Goal: Task Accomplishment & Management: Manage account settings

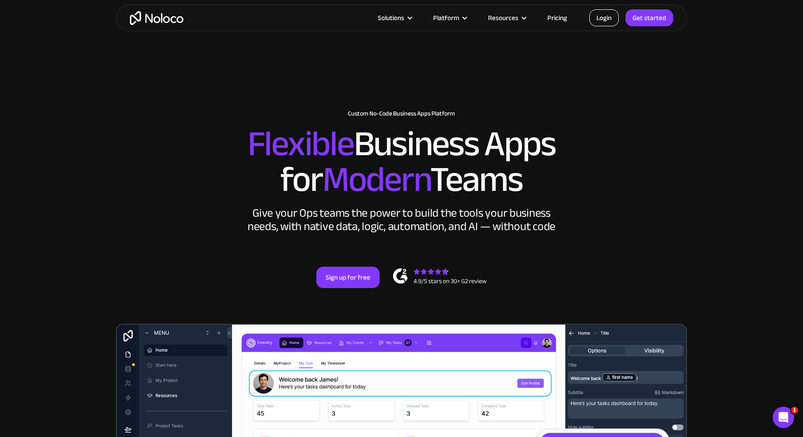
click at [611, 16] on link "Login" at bounding box center [603, 17] width 29 height 17
click at [603, 19] on link "Login" at bounding box center [603, 17] width 29 height 17
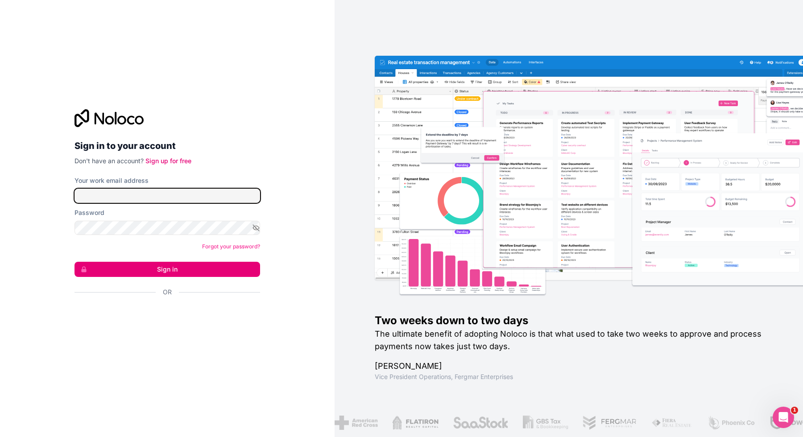
type input "jortijn@hellogekko.nl"
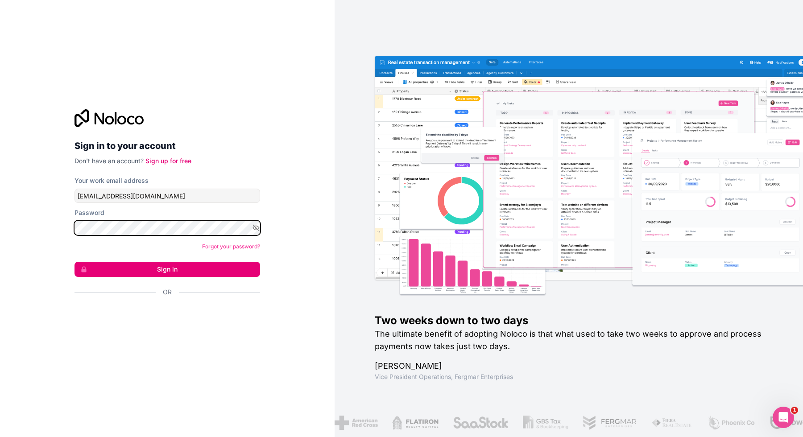
click at [75, 262] on button "Sign in" at bounding box center [168, 269] width 186 height 15
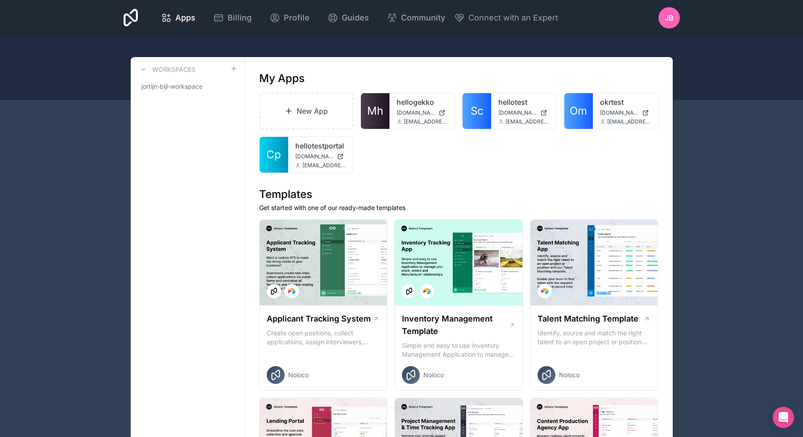
click at [380, 115] on span "Mh" at bounding box center [375, 111] width 16 height 14
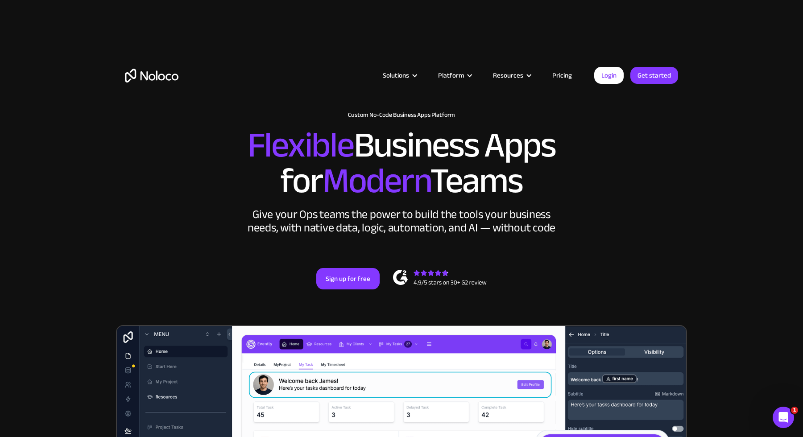
click at [591, 76] on article "Solutions Use Cases Business Types Project Management Keep track of customers, …" at bounding box center [386, 76] width 416 height 12
click at [608, 76] on link "Login" at bounding box center [608, 75] width 29 height 17
